Goal: Find specific page/section: Find specific page/section

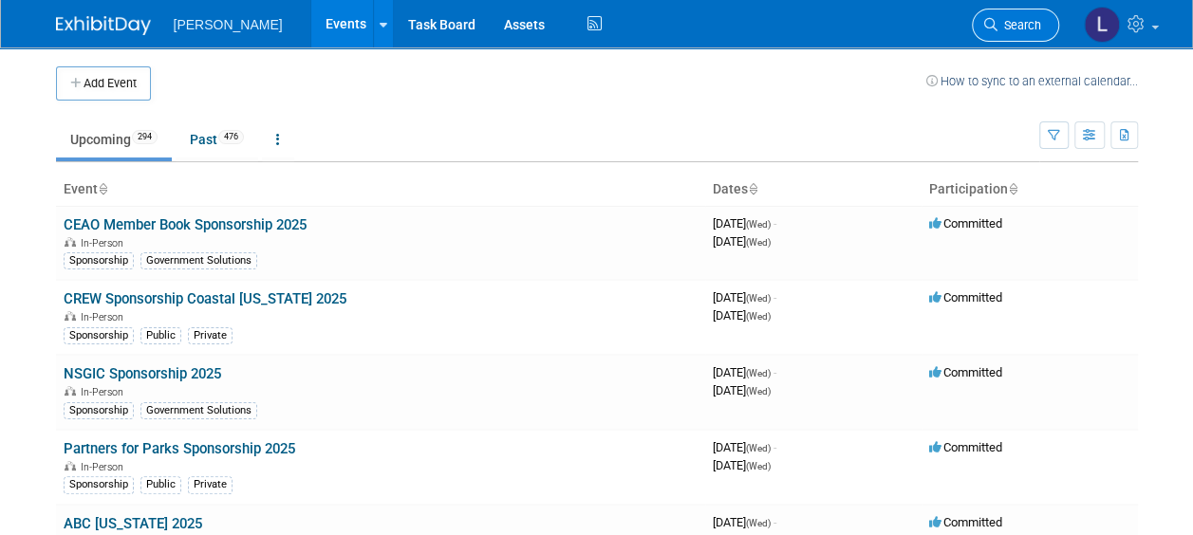
click at [1019, 33] on link "Search" at bounding box center [1015, 25] width 87 height 33
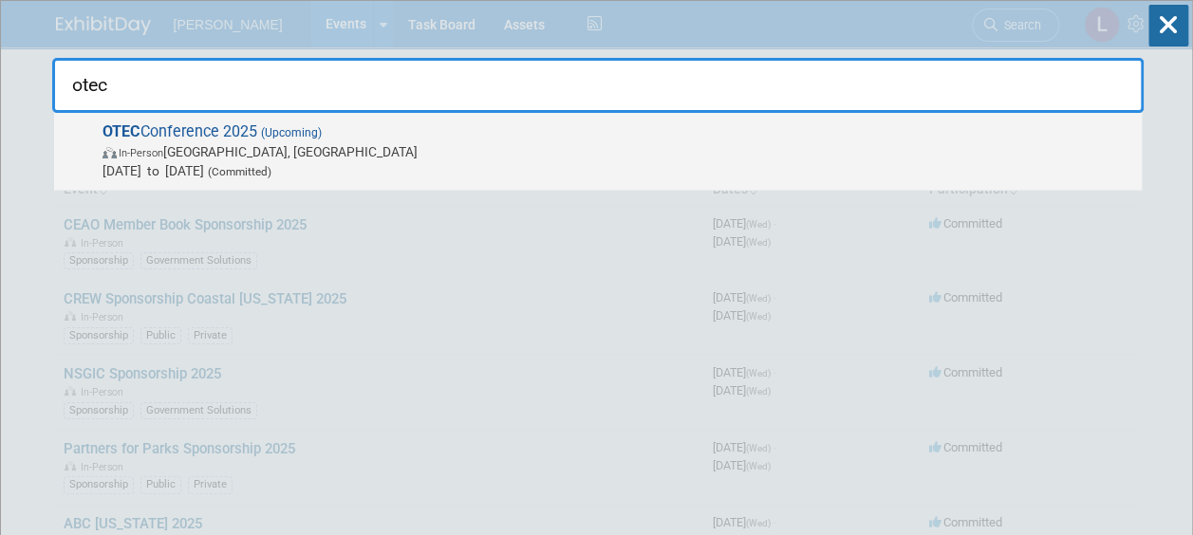
type input "otec"
click at [846, 145] on span "In-Person Columbus, OH" at bounding box center [618, 151] width 1030 height 19
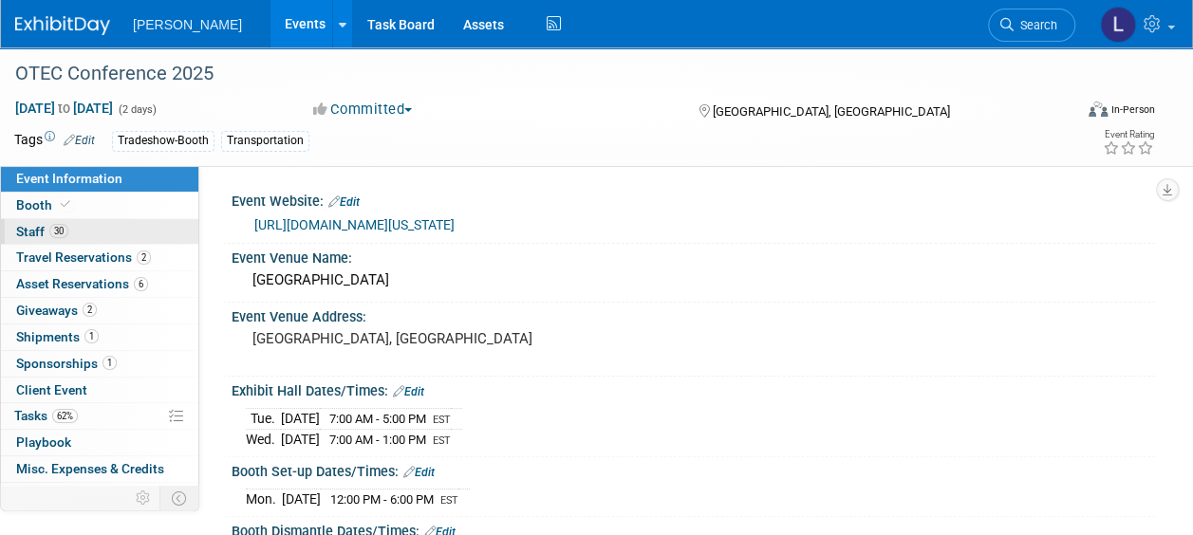
click at [34, 227] on span "Staff 30" at bounding box center [42, 231] width 52 height 15
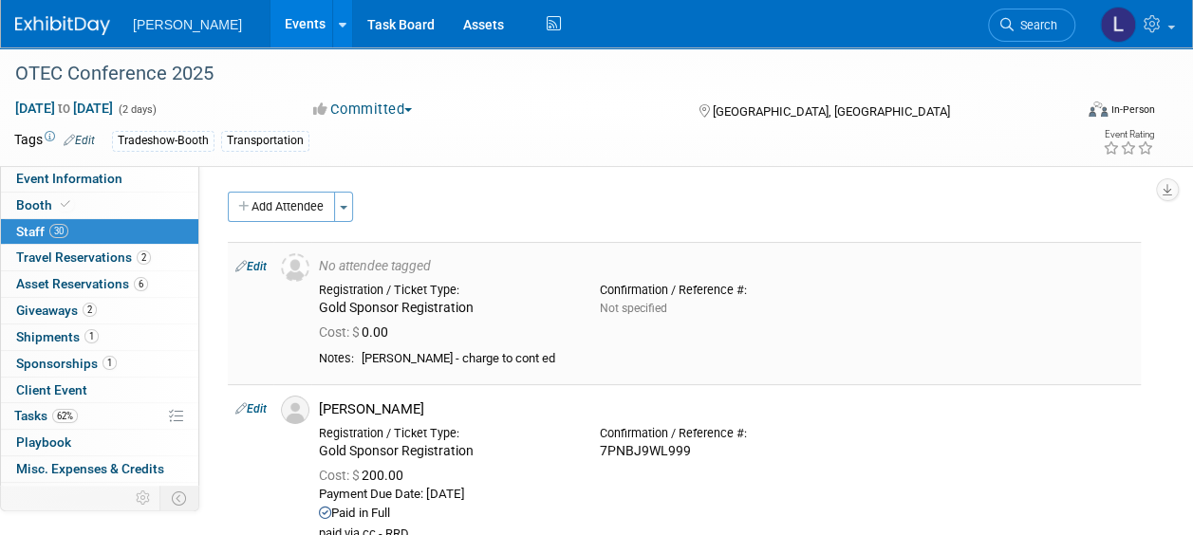
scroll to position [285, 0]
